Goal: Task Accomplishment & Management: Manage account settings

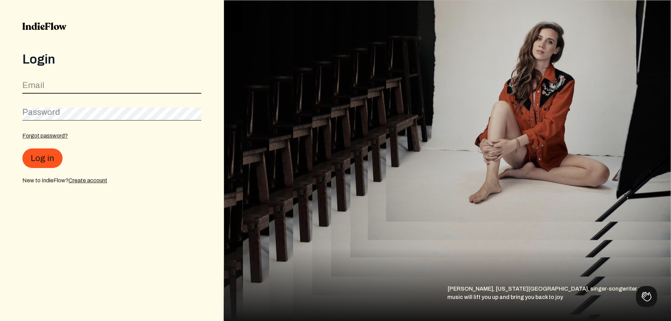
click at [58, 88] on input "email" at bounding box center [111, 86] width 179 height 13
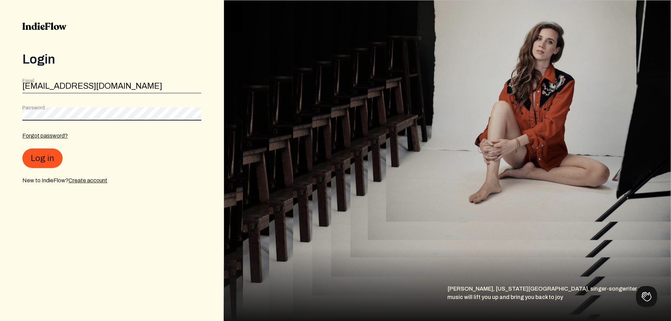
click at [22, 148] on button "Log in" at bounding box center [42, 158] width 40 height 20
click at [0, 106] on div "Login Email [EMAIL_ADDRESS][DOMAIN_NAME] Password Forgot password? Log in New t…" at bounding box center [112, 160] width 224 height 321
click at [22, 148] on button "Log in" at bounding box center [42, 158] width 40 height 20
click at [0, 103] on div "Login Email [EMAIL_ADDRESS][DOMAIN_NAME] Password Forgot password? Log in New t…" at bounding box center [112, 160] width 224 height 321
click at [22, 148] on button "Log in" at bounding box center [42, 158] width 40 height 20
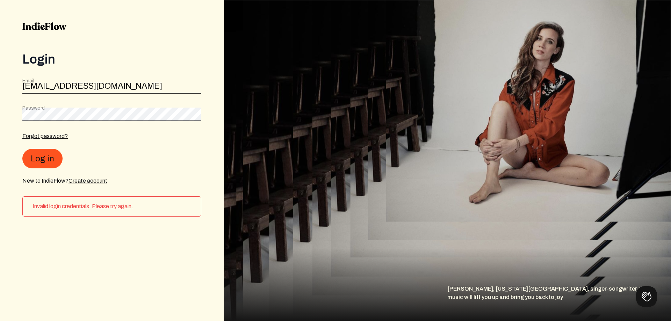
click at [74, 84] on input "[EMAIL_ADDRESS][DOMAIN_NAME]" at bounding box center [111, 86] width 179 height 13
type input "[EMAIL_ADDRESS][DOMAIN_NAME]"
click at [48, 157] on button "Log in" at bounding box center [42, 158] width 40 height 20
click at [9, 114] on div "Login Email [EMAIL_ADDRESS][DOMAIN_NAME] Password Forgot password? Log in New t…" at bounding box center [112, 160] width 224 height 321
click at [22, 148] on button "Log in" at bounding box center [42, 158] width 40 height 20
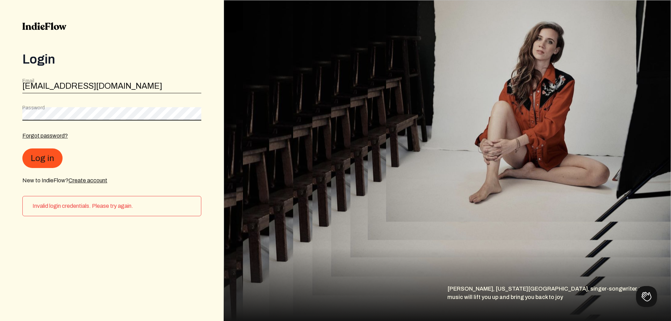
click at [0, 106] on div "Login Email [EMAIL_ADDRESS][DOMAIN_NAME] Password Forgot password? Log in New t…" at bounding box center [112, 160] width 224 height 321
click at [22, 148] on button "Log in" at bounding box center [42, 158] width 40 height 20
click at [0, 133] on div "Login Email [EMAIL_ADDRESS][DOMAIN_NAME] Password Forgot password? Log in New t…" at bounding box center [112, 160] width 224 height 321
click at [22, 148] on button "Log in" at bounding box center [42, 158] width 40 height 20
